Goal: Transaction & Acquisition: Purchase product/service

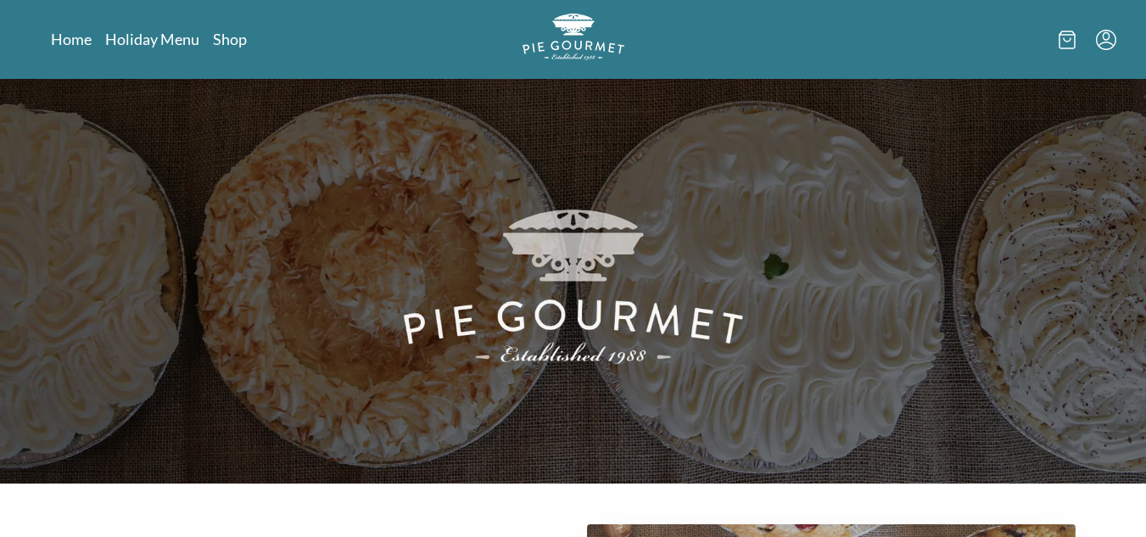
click at [1111, 36] on icon "Menu" at bounding box center [1106, 40] width 20 height 20
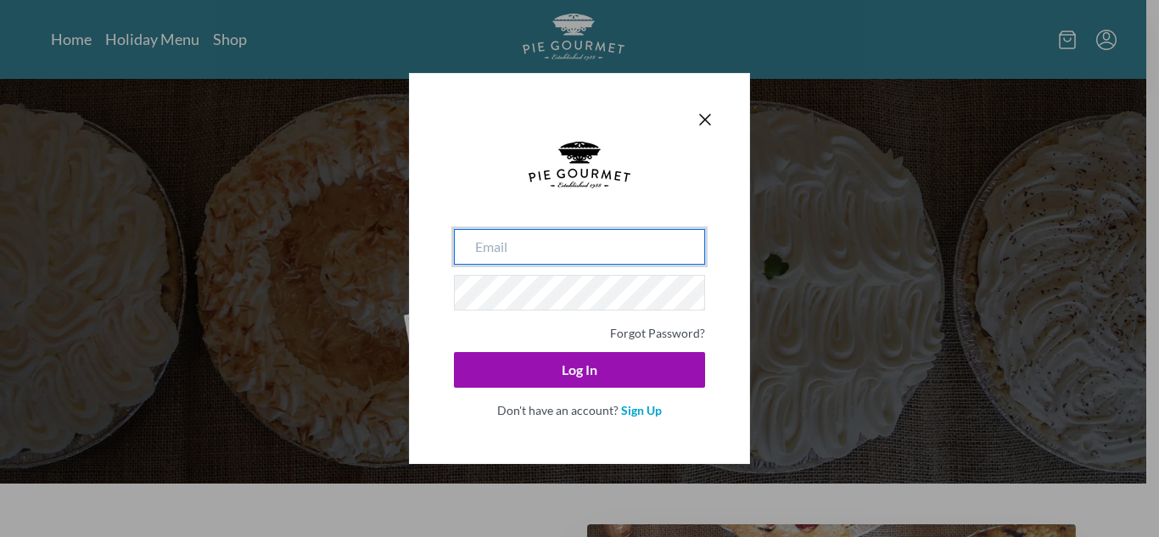
click at [620, 249] on input "email" at bounding box center [579, 247] width 251 height 36
type input "[EMAIL_ADDRESS][DOMAIN_NAME]"
click at [677, 170] on div at bounding box center [579, 185] width 251 height 87
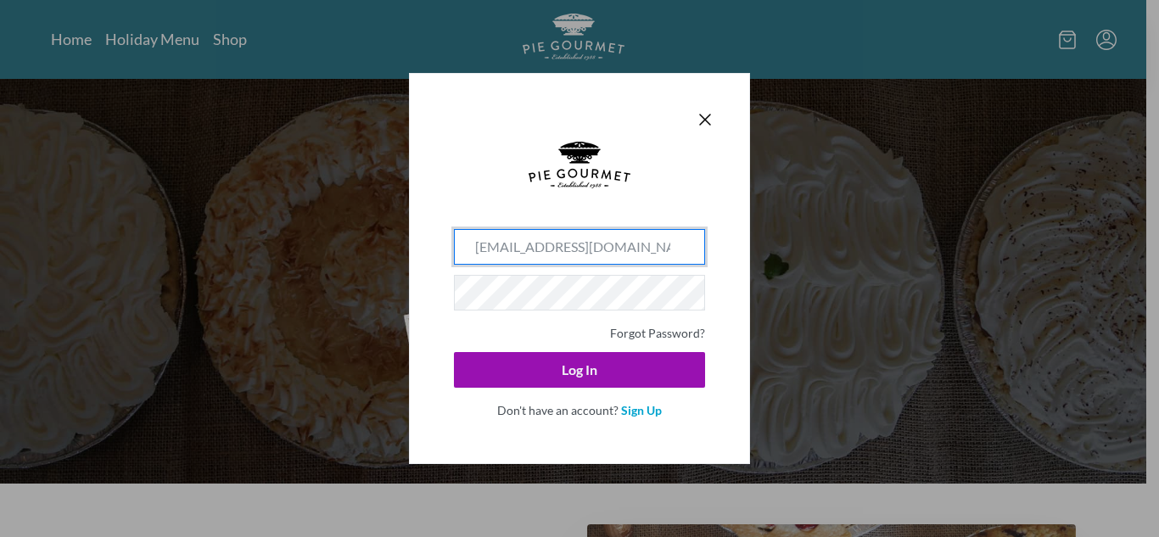
click at [516, 334] on div "Forgot Password?" at bounding box center [579, 331] width 251 height 21
click at [731, 316] on div "cherylglobal@gmail.com Forgot Password? Log In Don't have an account? Sign Up" at bounding box center [579, 268] width 341 height 391
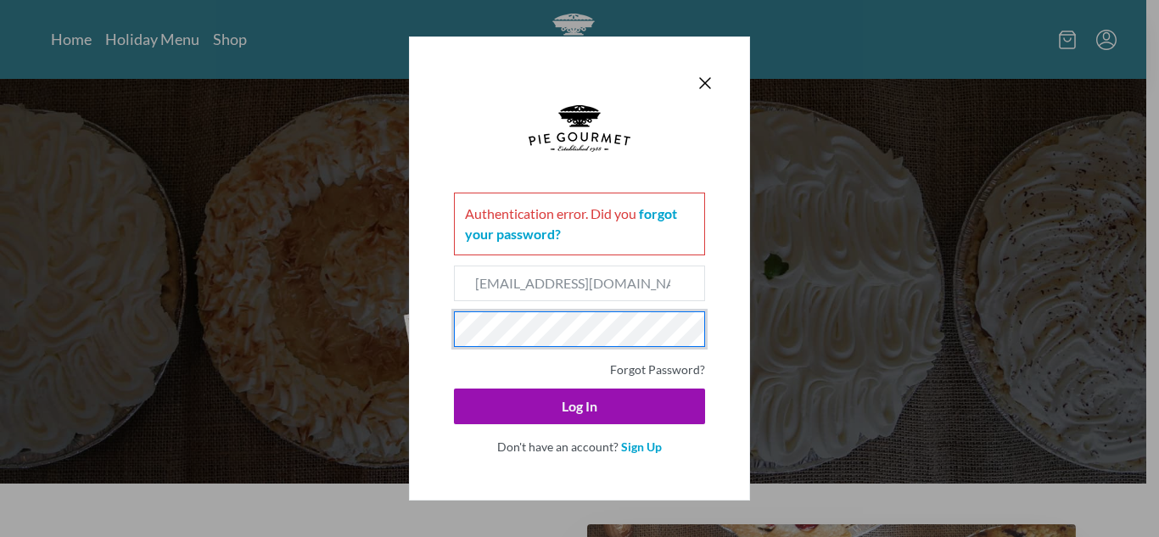
click at [454, 388] on button "Log In" at bounding box center [579, 406] width 251 height 36
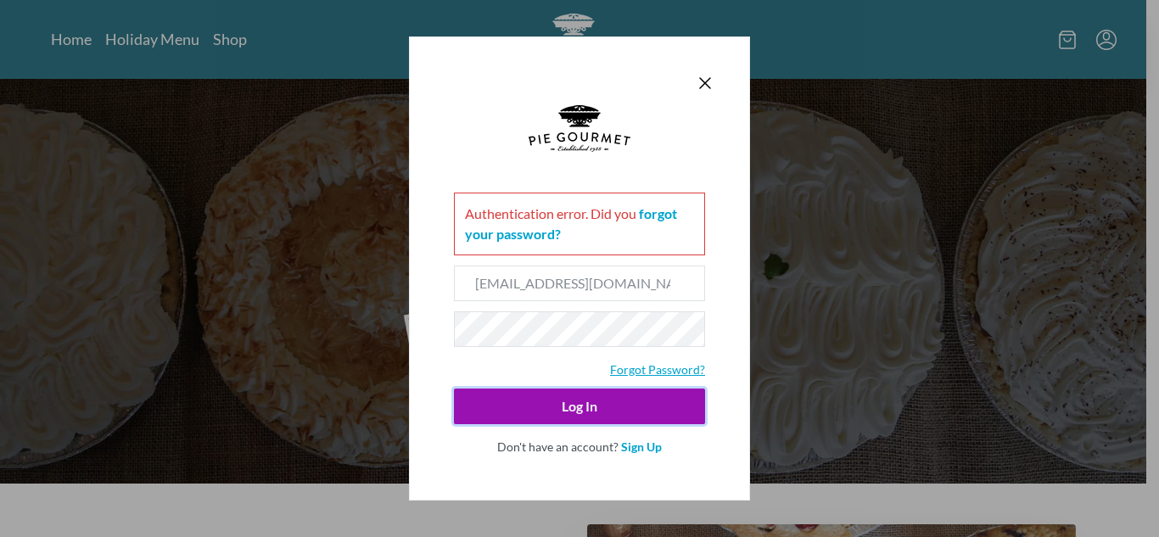
click at [681, 368] on link "Forgot Password?" at bounding box center [657, 369] width 95 height 14
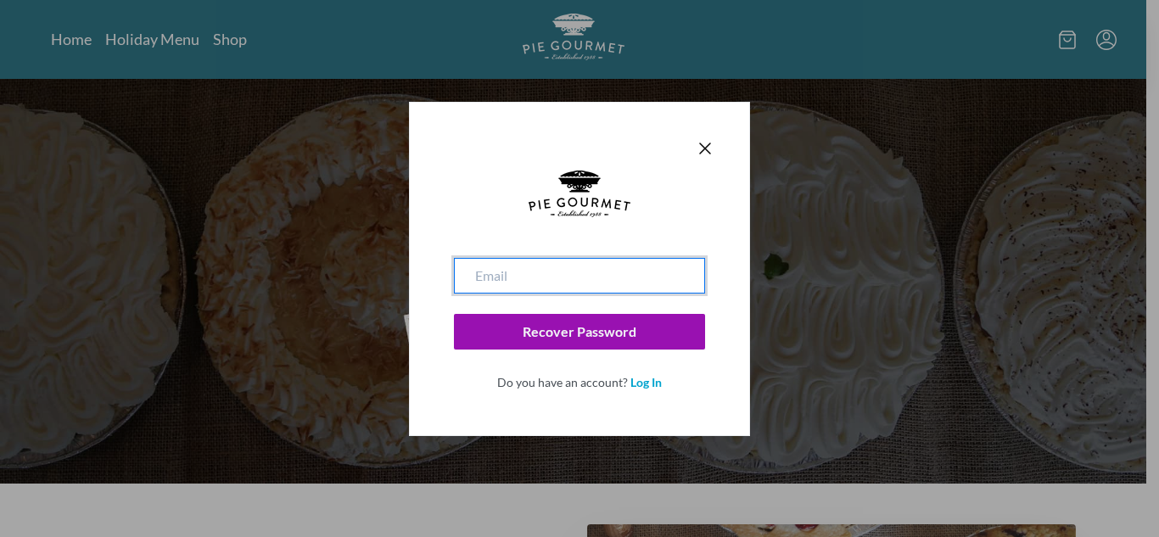
click at [567, 274] on input "email" at bounding box center [579, 276] width 251 height 36
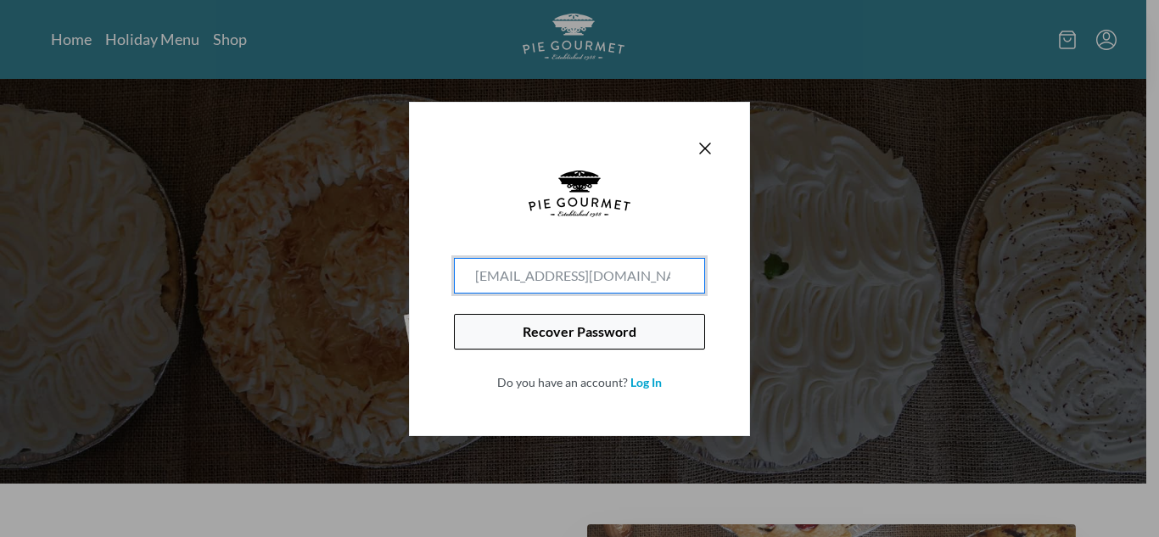
type input "[EMAIL_ADDRESS][DOMAIN_NAME]"
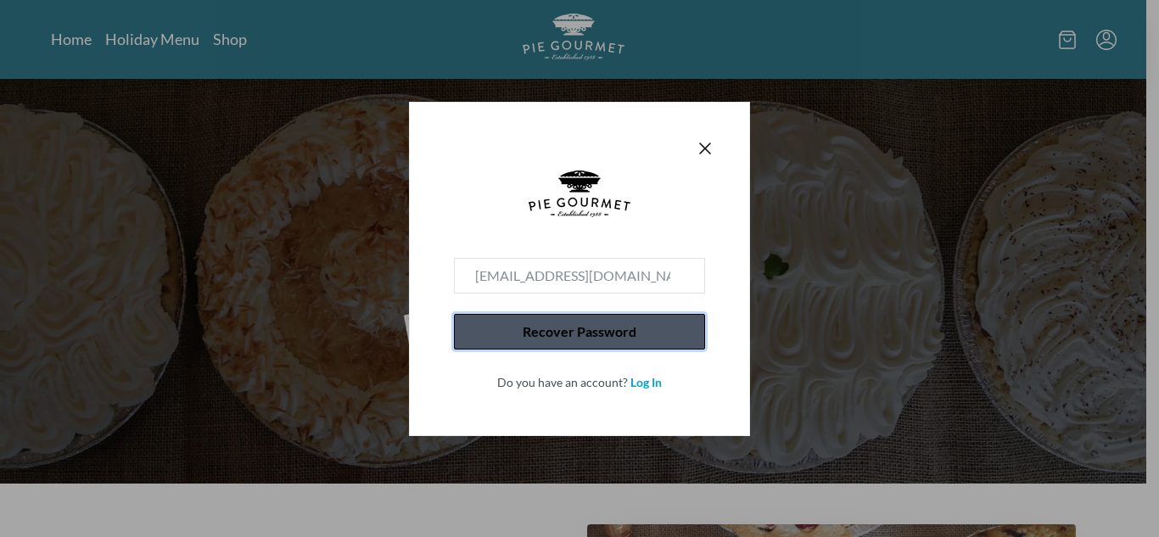
click at [553, 327] on button "Recover Password" at bounding box center [579, 332] width 251 height 36
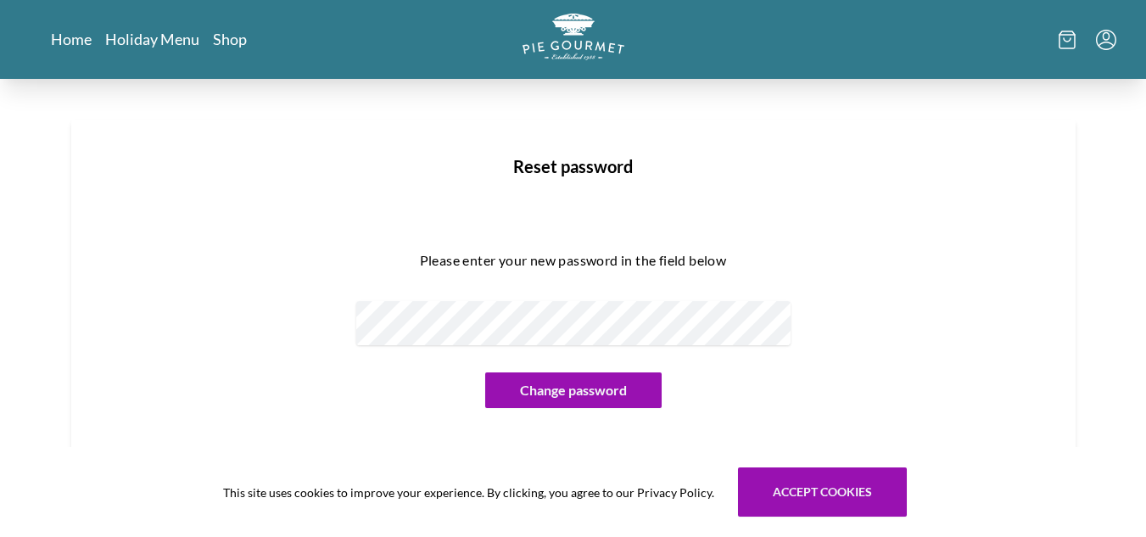
click at [962, 210] on div "Please enter your new password in the field below Change password" at bounding box center [573, 321] width 950 height 256
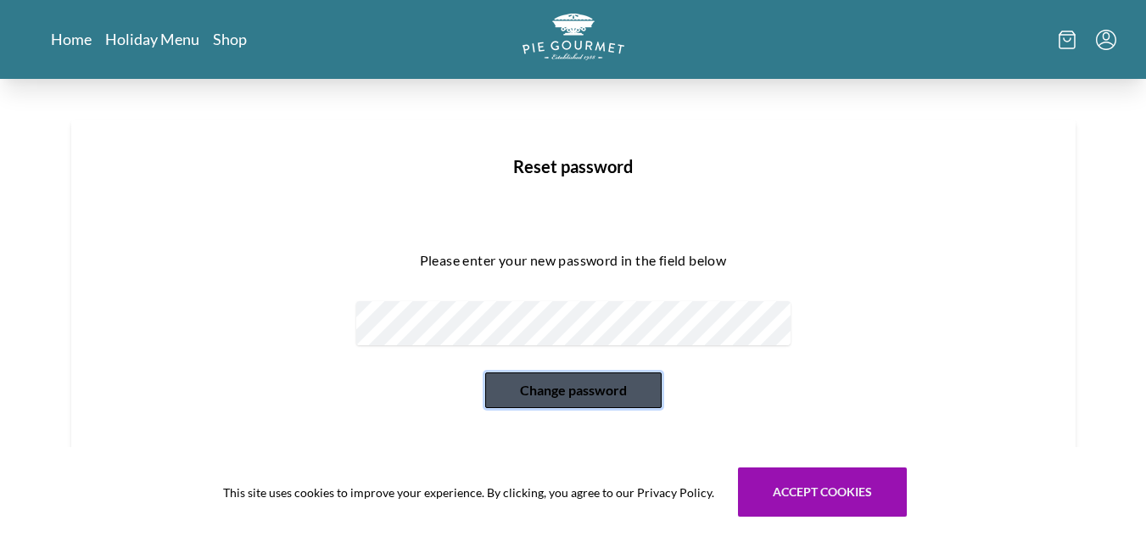
click at [569, 389] on button "Change password" at bounding box center [573, 390] width 176 height 36
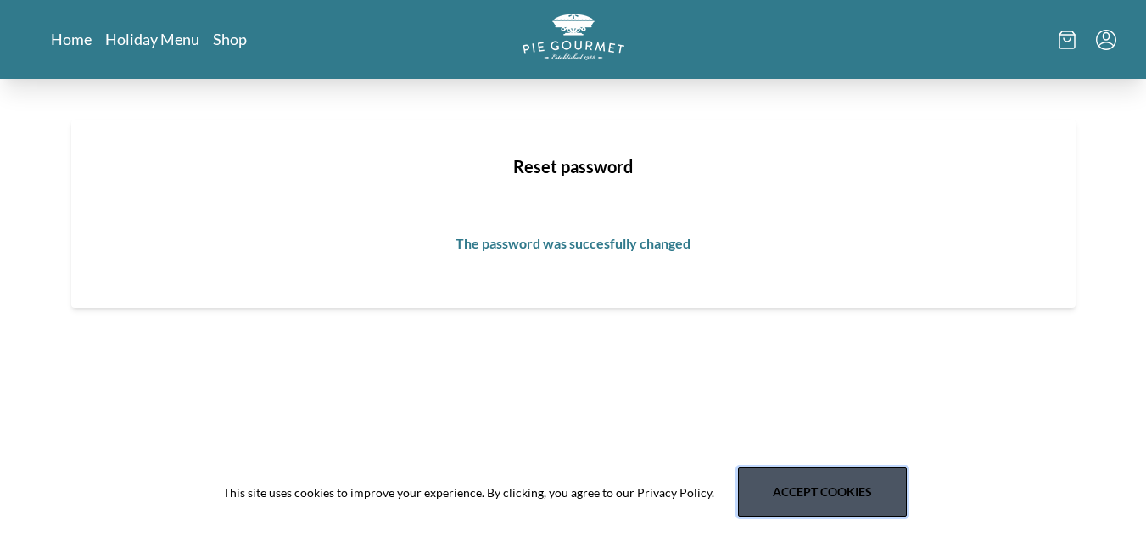
click at [810, 504] on button "Accept cookies" at bounding box center [822, 491] width 169 height 49
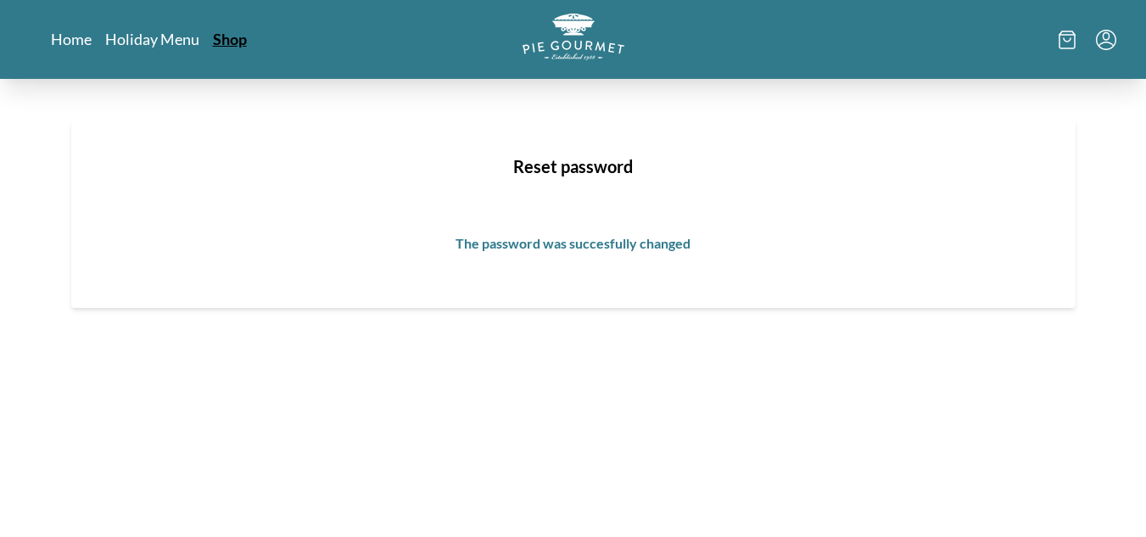
click at [213, 36] on link "Shop" at bounding box center [230, 39] width 34 height 20
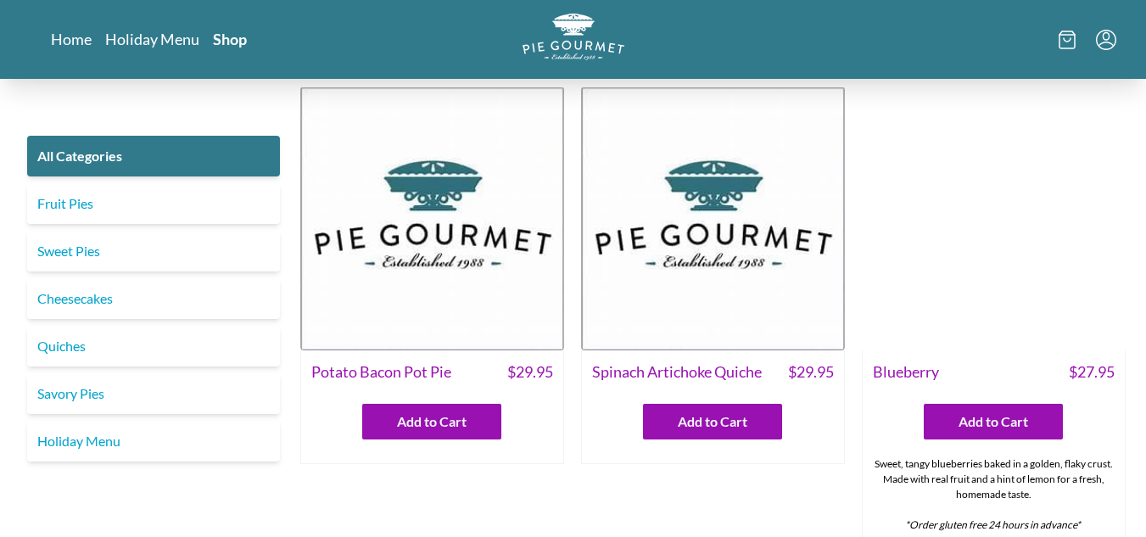
scroll to position [424, 0]
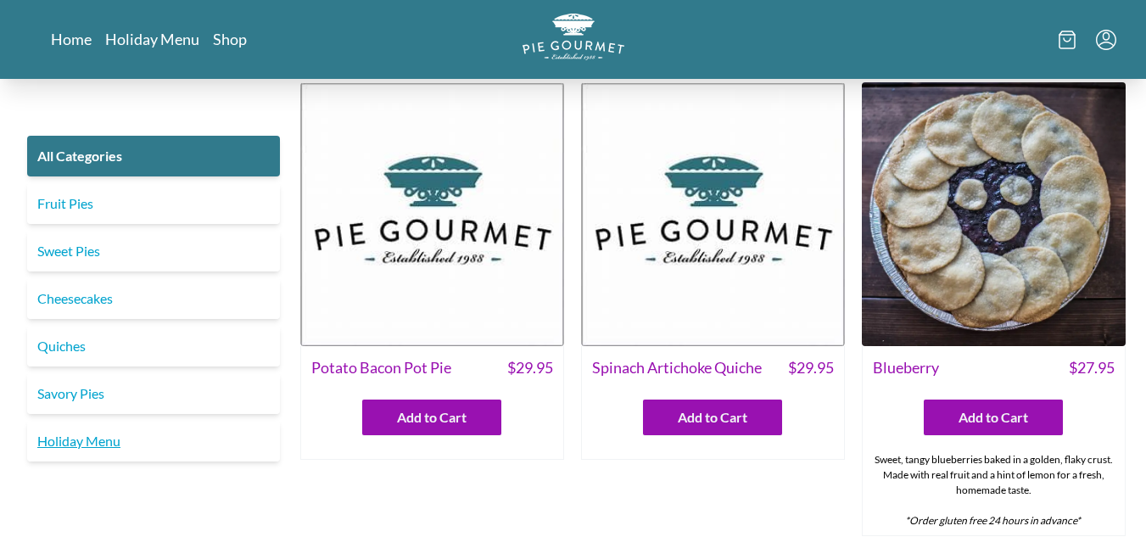
click at [111, 443] on link "Holiday Menu" at bounding box center [153, 441] width 253 height 41
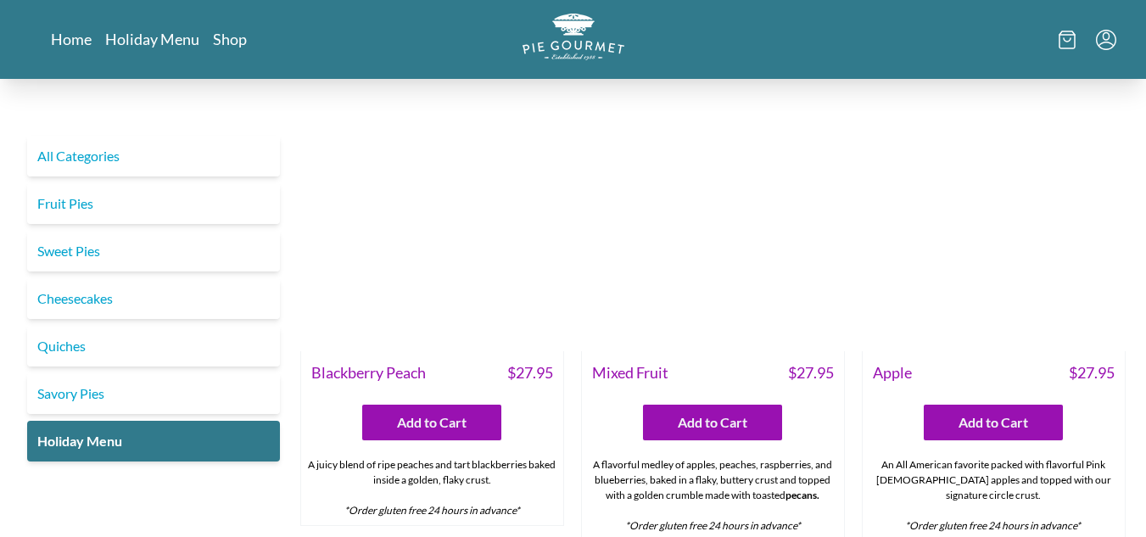
scroll to position [2036, 0]
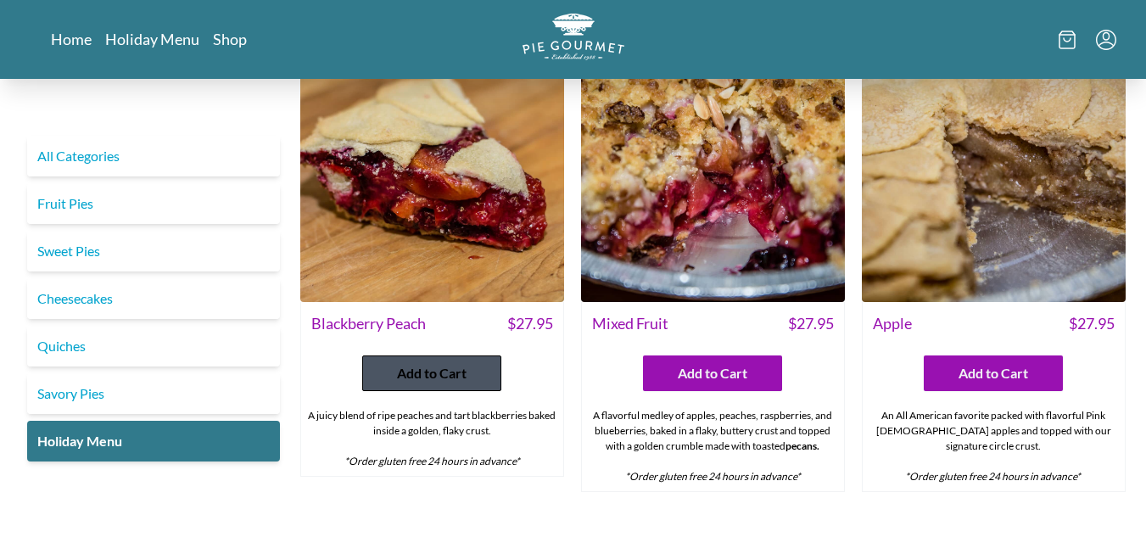
click at [417, 383] on span "Add to Cart" at bounding box center [432, 373] width 70 height 20
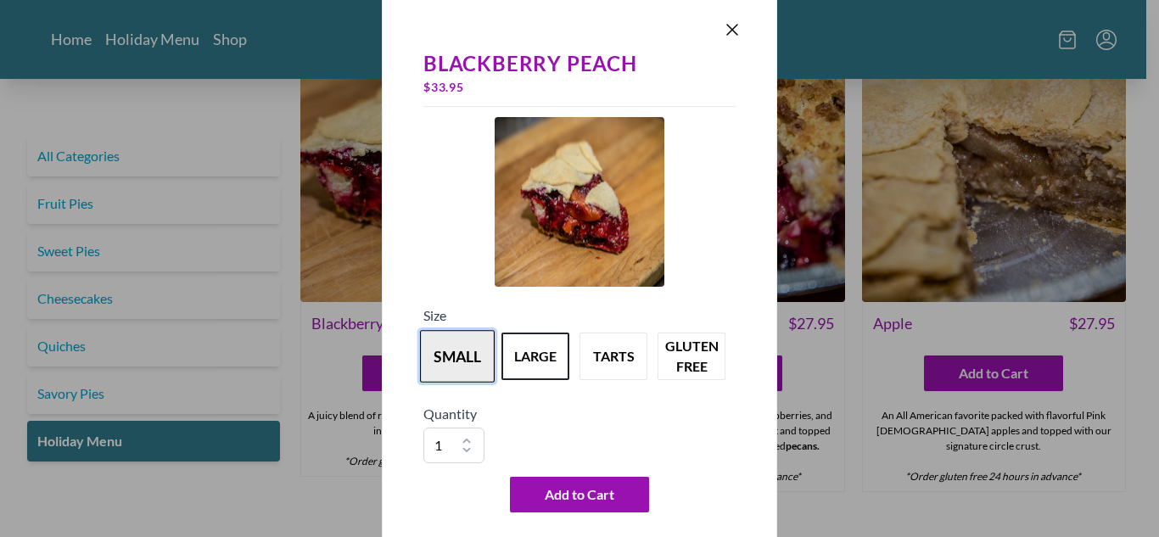
click at [465, 357] on button "small" at bounding box center [457, 356] width 75 height 53
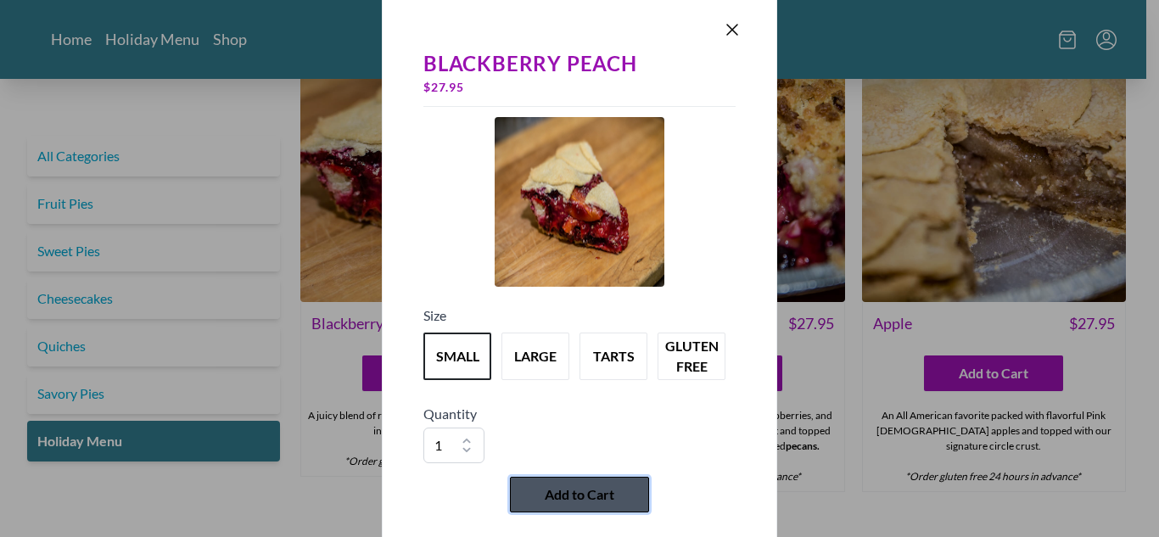
click at [576, 498] on span "Add to Cart" at bounding box center [580, 494] width 70 height 20
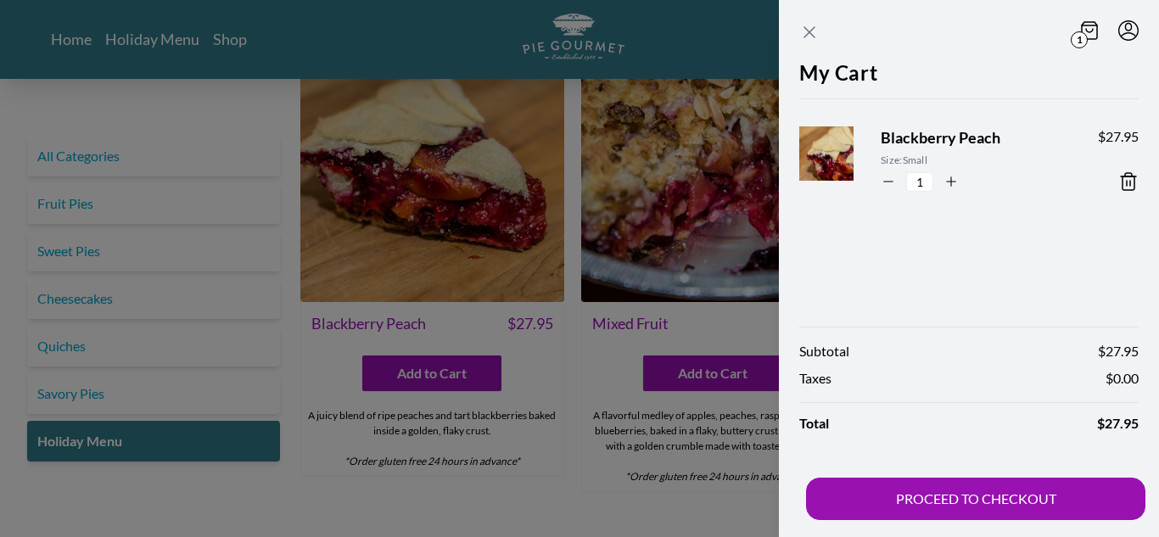
click at [811, 34] on icon "Close panel" at bounding box center [809, 32] width 10 height 10
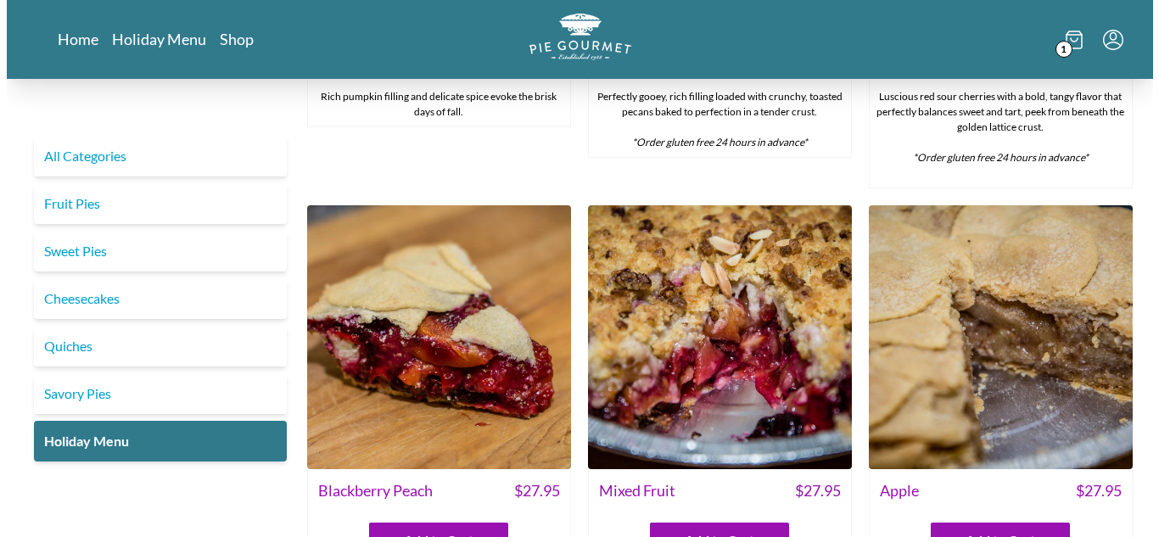
scroll to position [1527, 0]
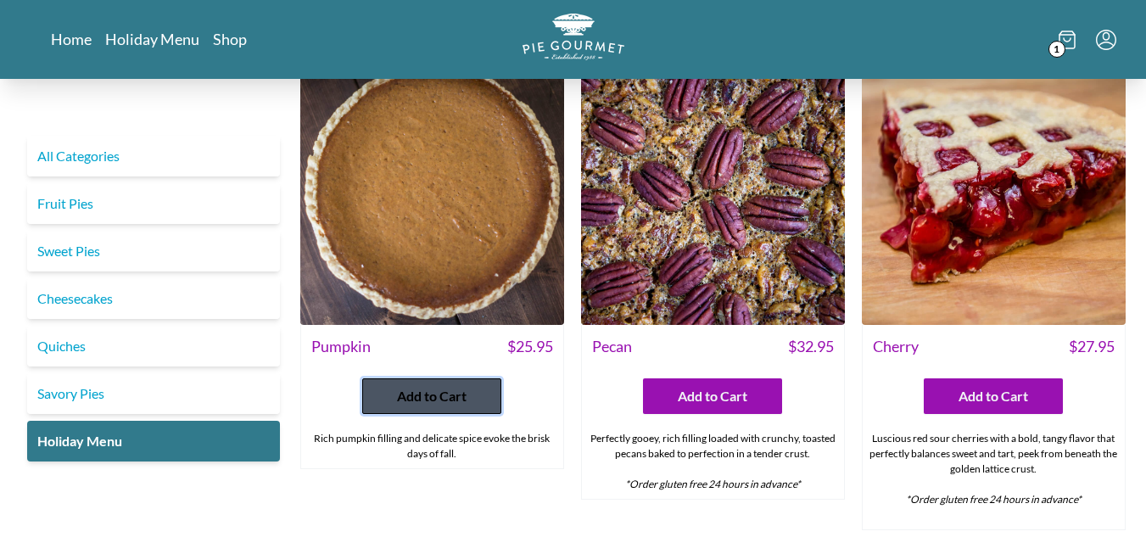
click at [432, 406] on span "Add to Cart" at bounding box center [432, 396] width 70 height 20
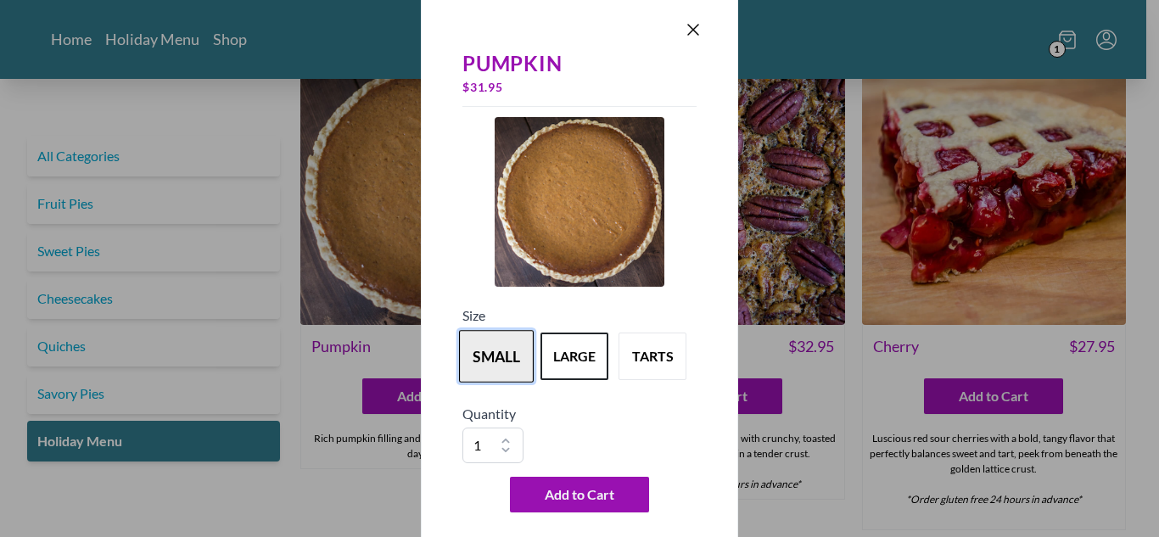
click at [481, 351] on button "small" at bounding box center [496, 356] width 75 height 53
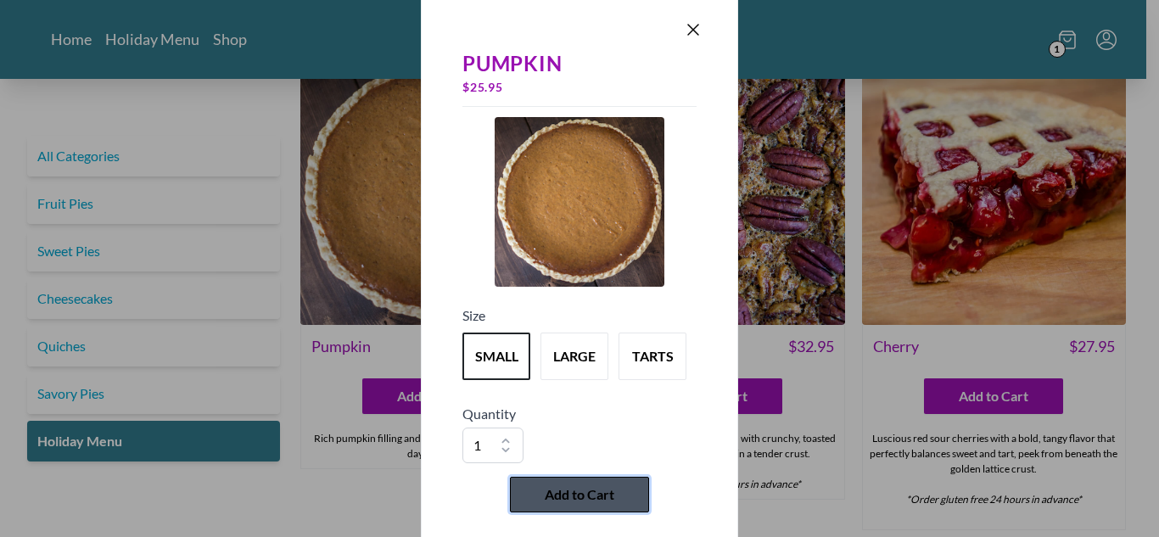
click at [578, 495] on span "Add to Cart" at bounding box center [580, 494] width 70 height 20
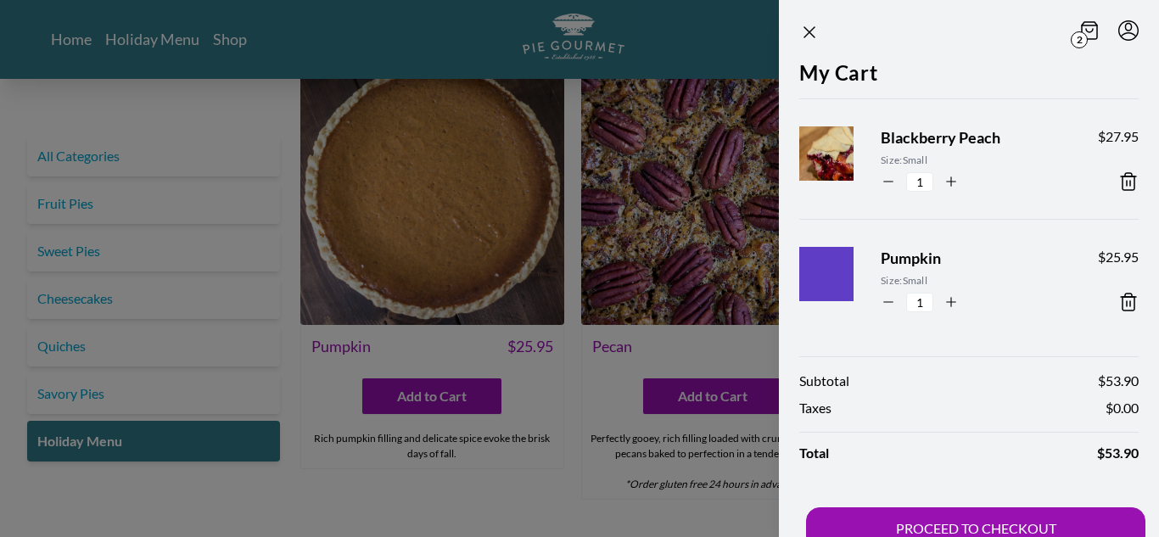
scroll to position [30, 0]
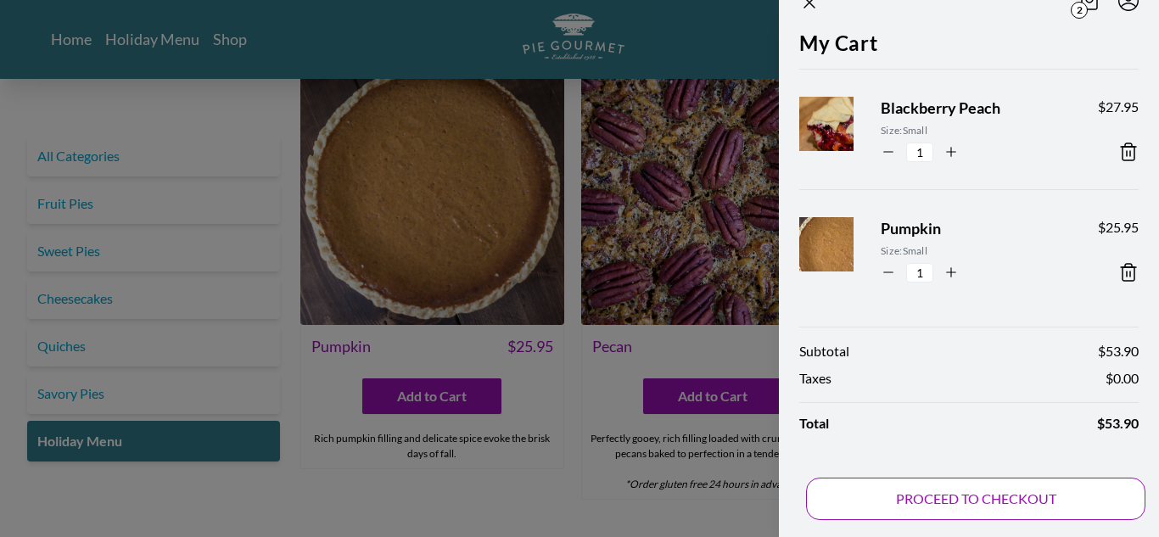
click at [1017, 498] on button "PROCEED TO CHECKOUT" at bounding box center [975, 499] width 339 height 42
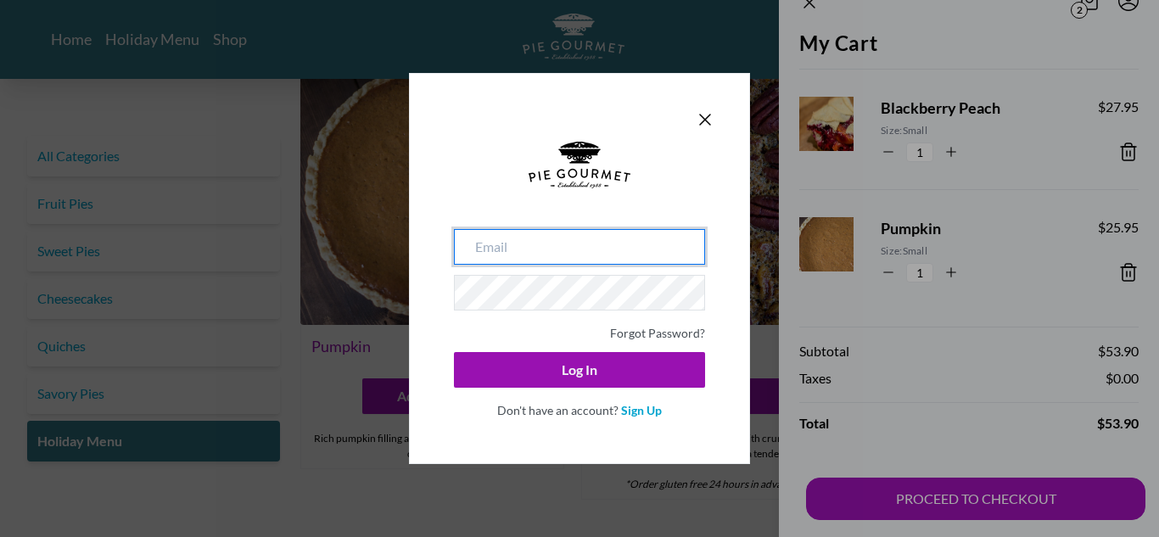
click at [570, 235] on input "email" at bounding box center [579, 247] width 251 height 36
type input "[EMAIL_ADDRESS][DOMAIN_NAME]"
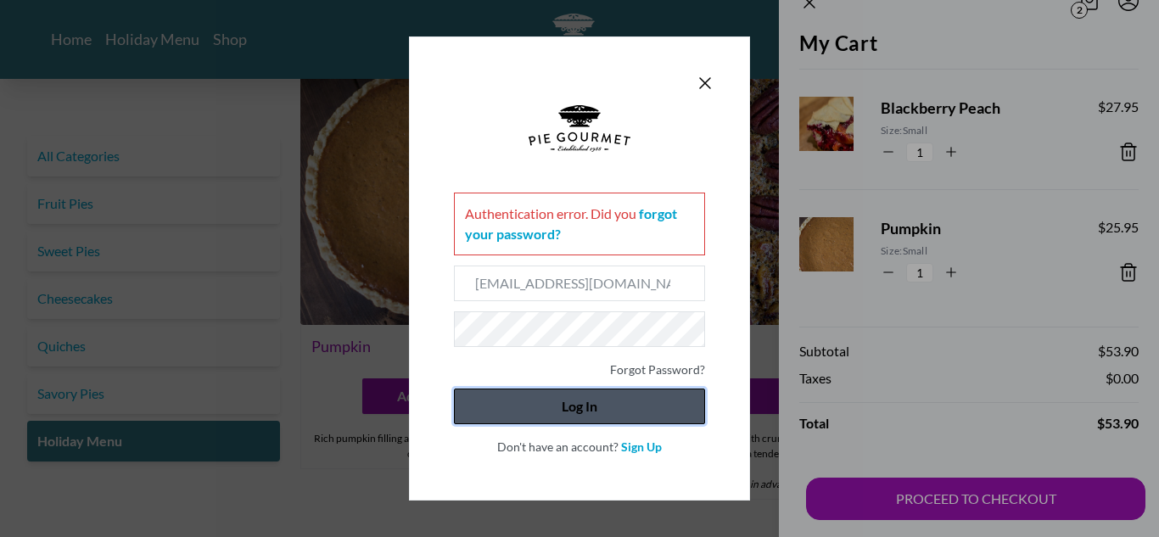
click at [533, 411] on button "Log In" at bounding box center [579, 406] width 251 height 36
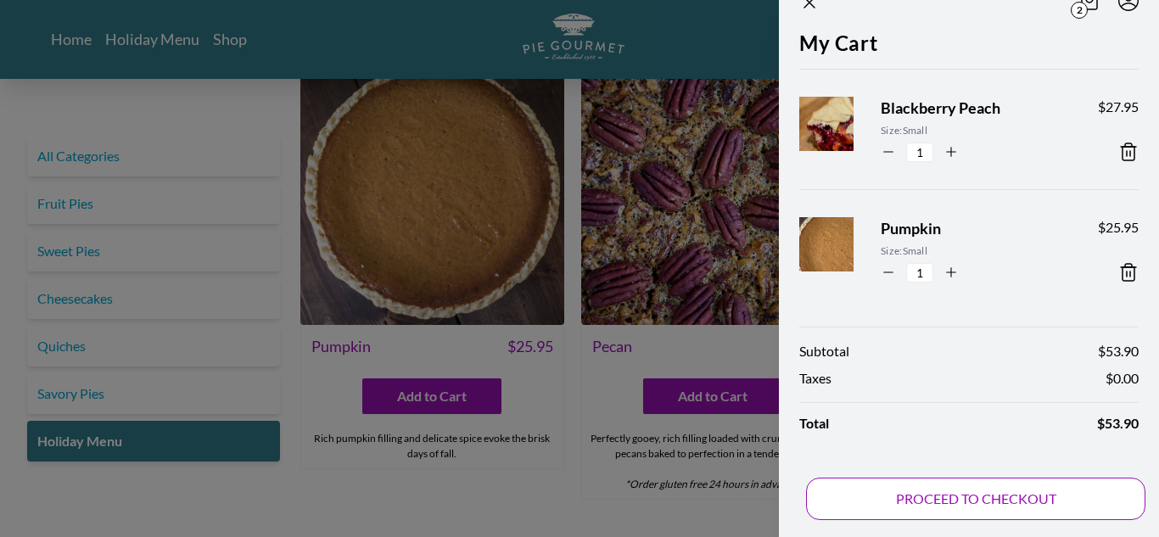
click at [946, 490] on button "PROCEED TO CHECKOUT" at bounding box center [975, 499] width 339 height 42
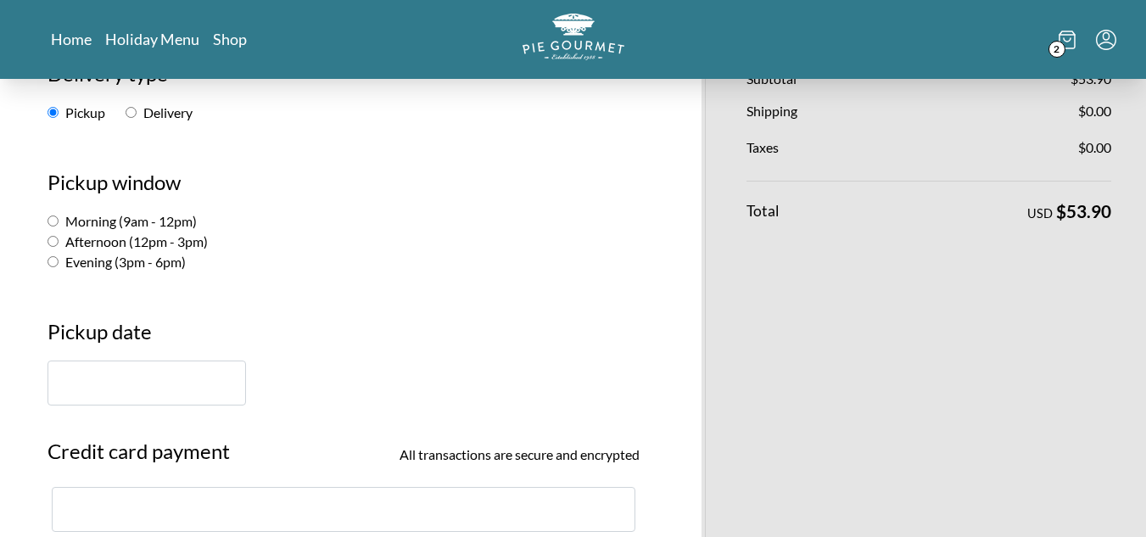
scroll to position [254, 0]
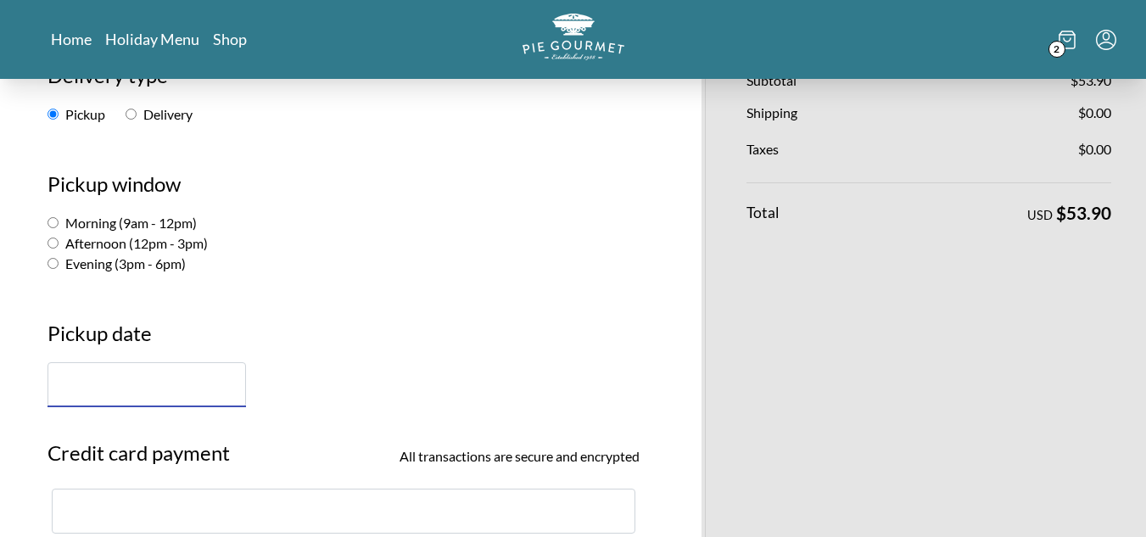
click at [68, 387] on input "text" at bounding box center [146, 384] width 198 height 45
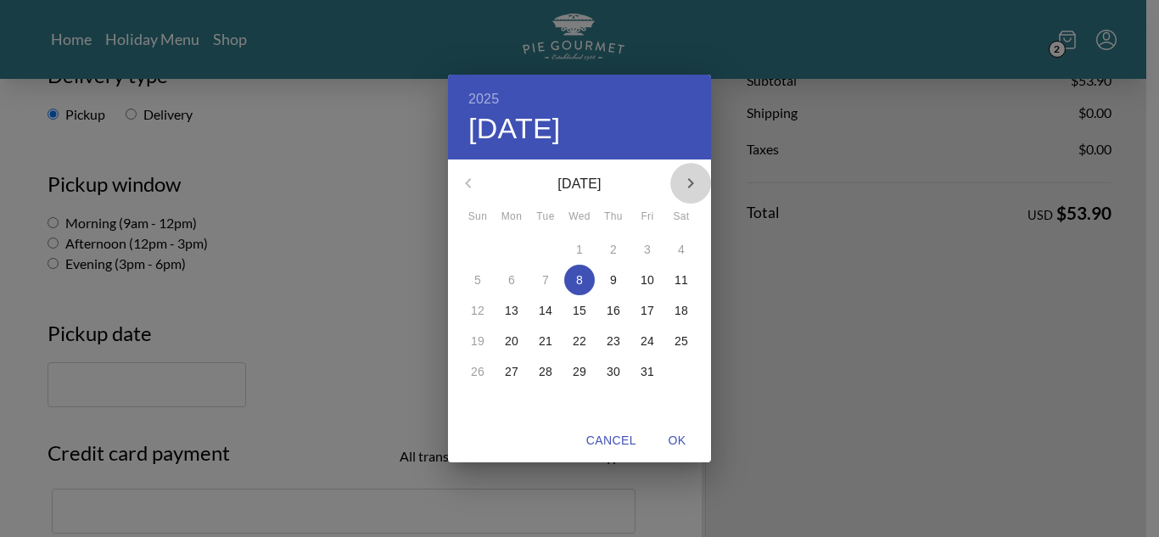
click at [690, 187] on icon "button" at bounding box center [691, 183] width 6 height 10
click at [578, 372] on p "26" at bounding box center [580, 371] width 14 height 17
drag, startPoint x: 674, startPoint y: 441, endPoint x: 641, endPoint y: 438, distance: 33.3
click at [674, 439] on span "OK" at bounding box center [676, 440] width 41 height 21
type input "[DATE]"
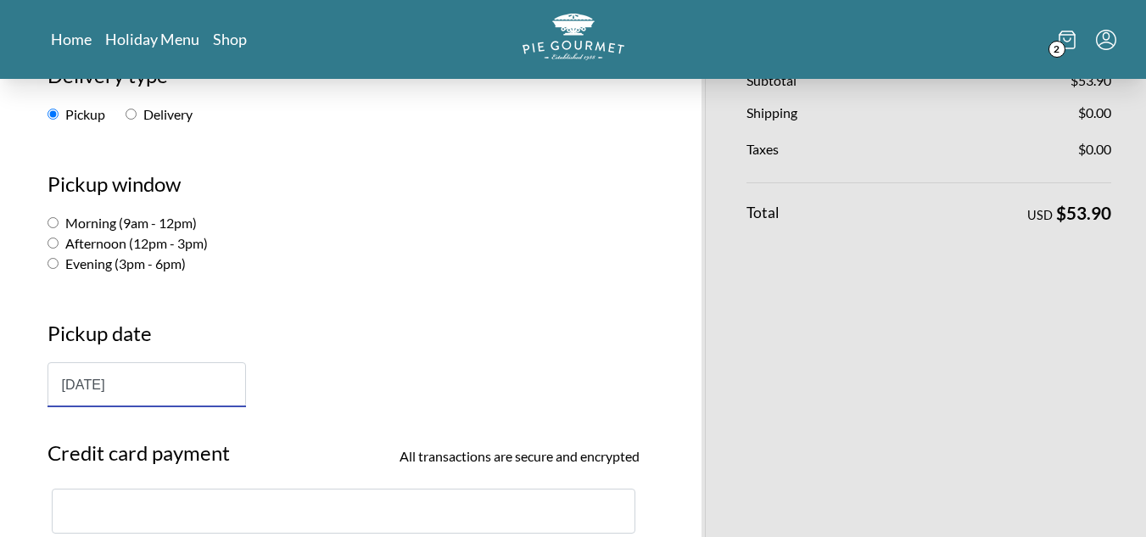
click at [54, 223] on input "Morning (9am - 12pm)" at bounding box center [52, 222] width 11 height 11
radio input "true"
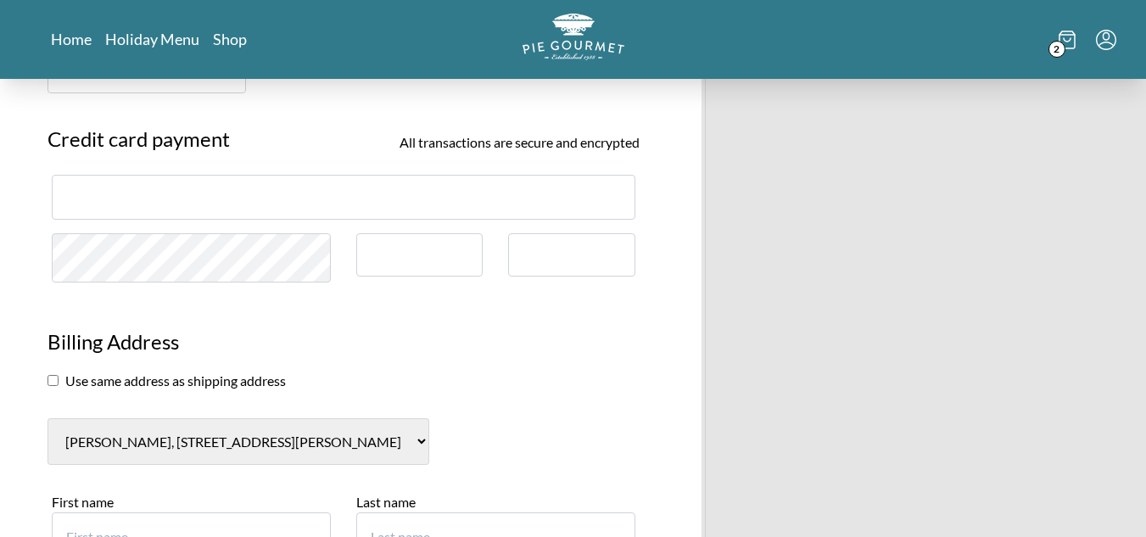
scroll to position [594, 0]
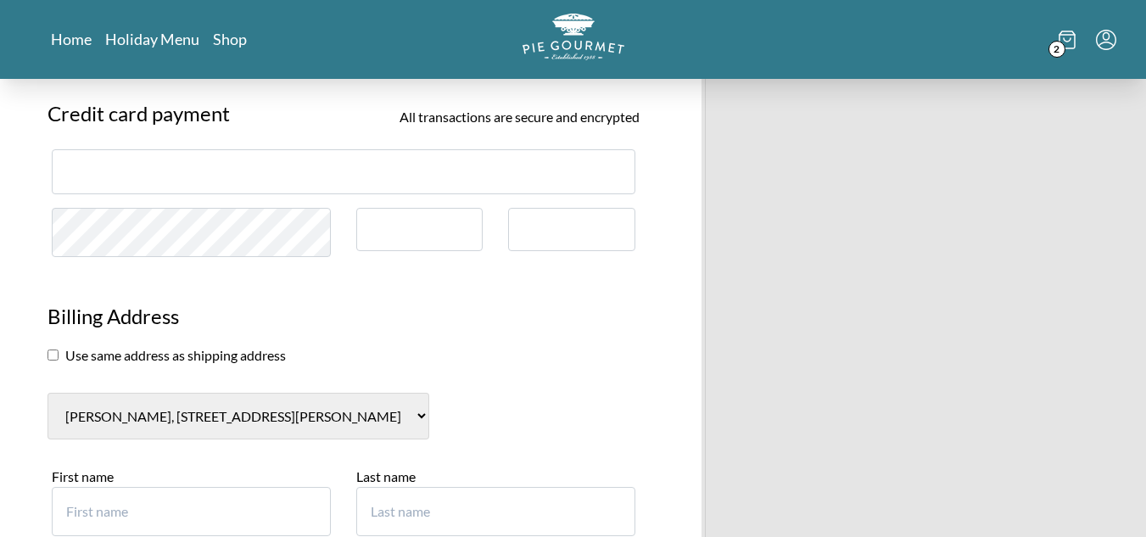
click at [568, 219] on div at bounding box center [571, 229] width 127 height 43
click at [50, 354] on input "checkbox" at bounding box center [52, 354] width 11 height 11
checkbox input "true"
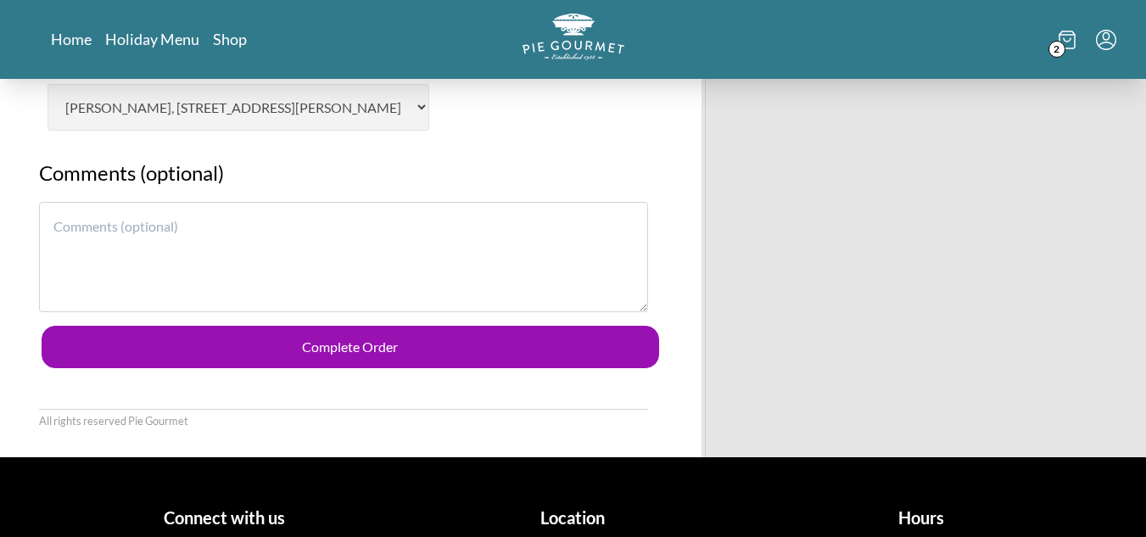
scroll to position [933, 0]
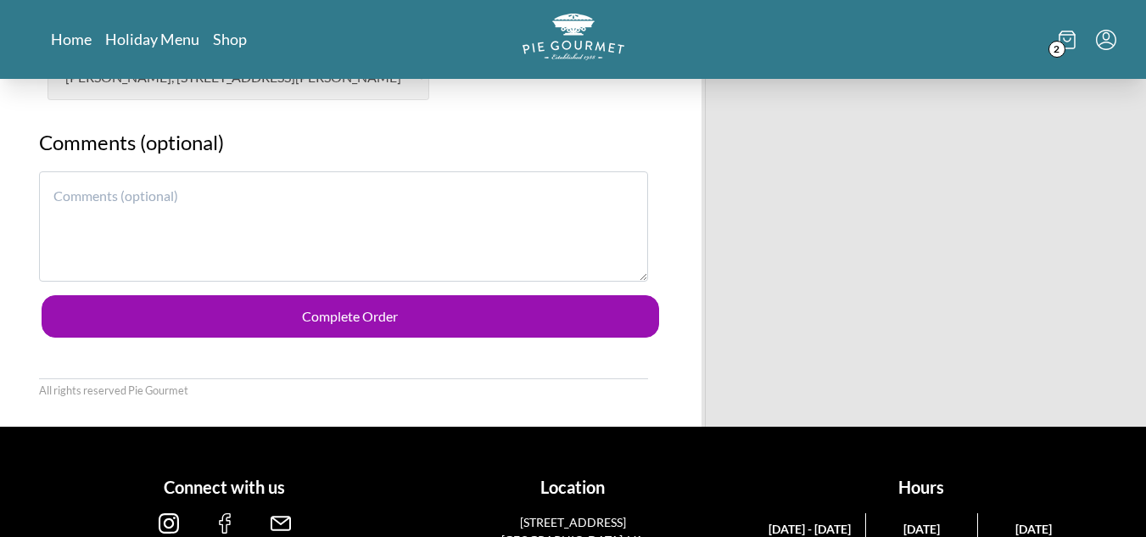
click at [211, 208] on textarea at bounding box center [343, 226] width 609 height 110
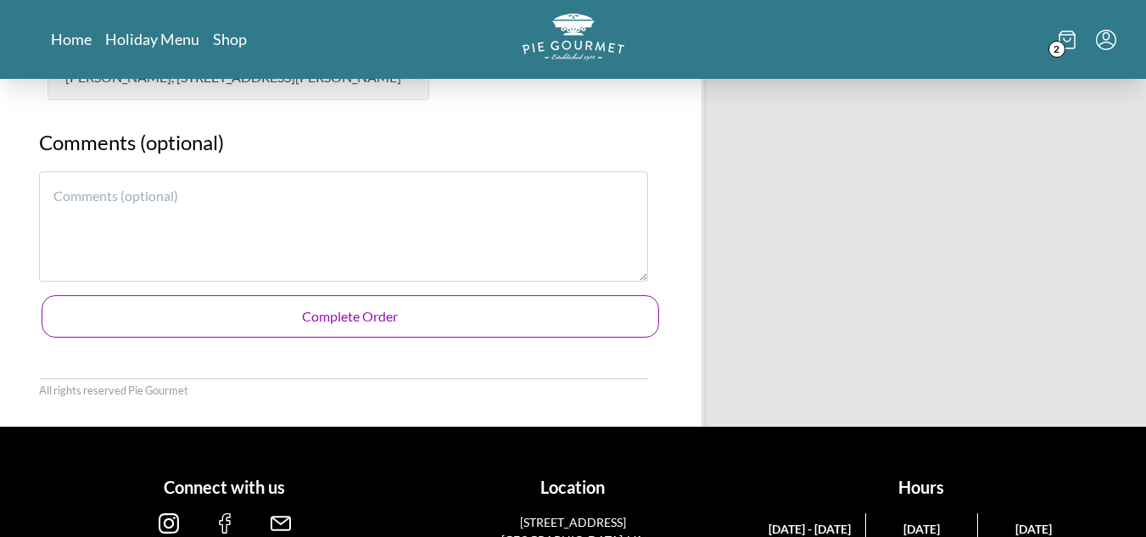
click at [312, 322] on button "Complete Order" at bounding box center [350, 316] width 617 height 42
